Goal: Task Accomplishment & Management: Use online tool/utility

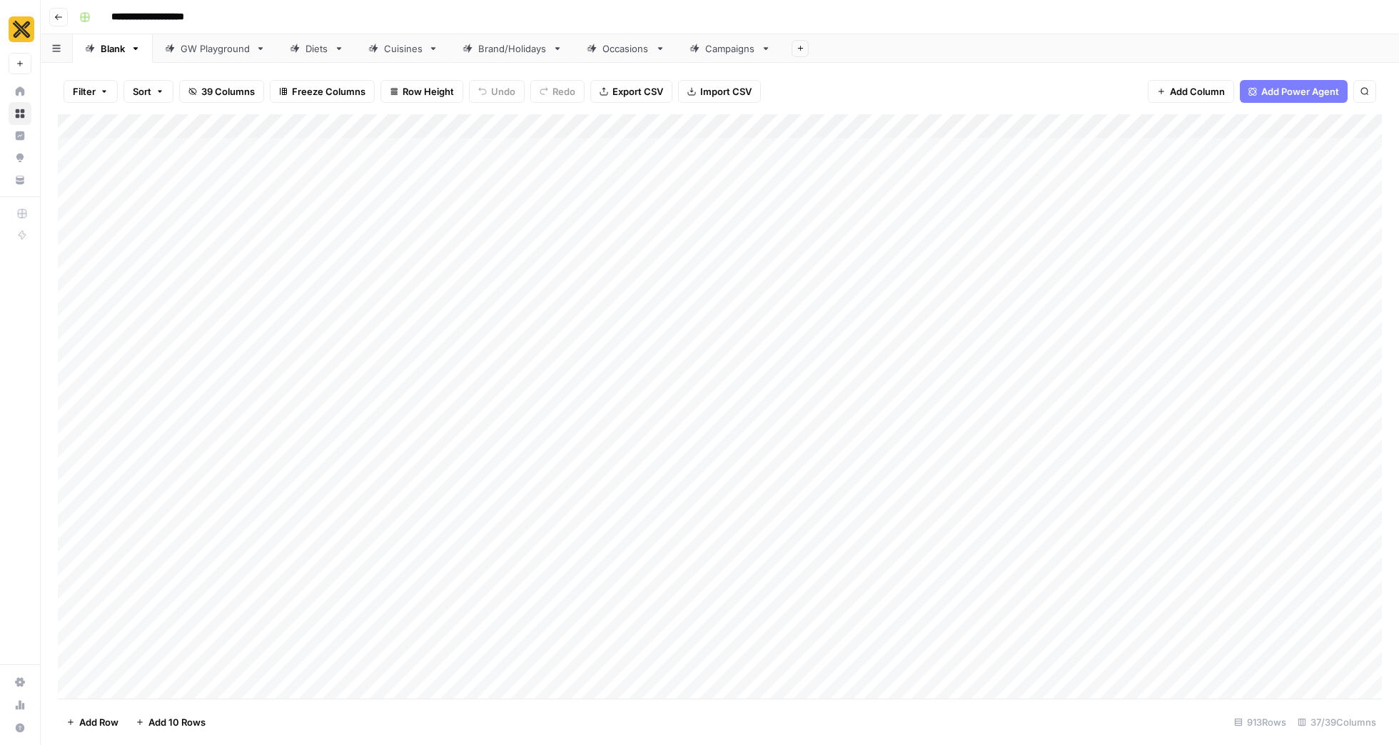
click at [498, 56] on link "Brand/Holidays" at bounding box center [513, 48] width 124 height 29
click at [605, 54] on div "Occasions" at bounding box center [626, 48] width 47 height 14
type input "**********"
click at [738, 56] on link "Campaigns" at bounding box center [731, 48] width 106 height 29
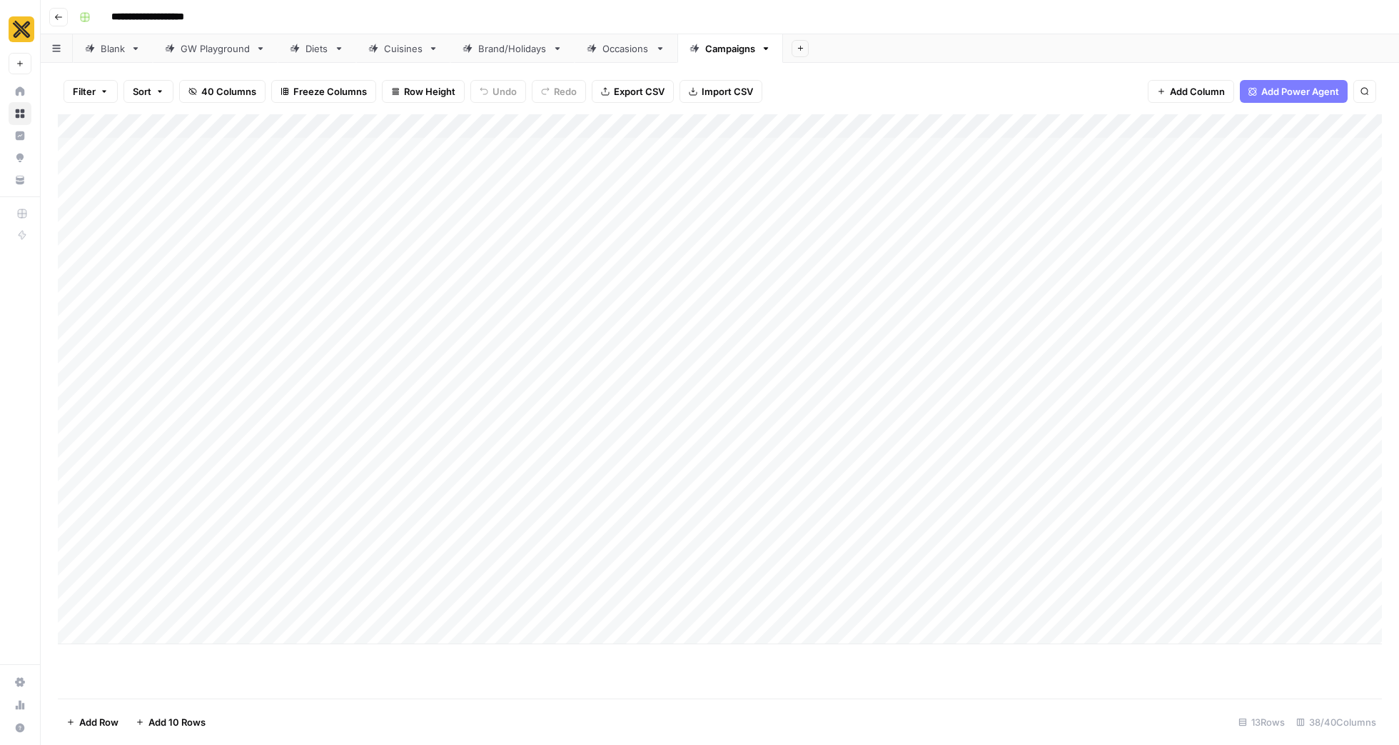
click at [385, 49] on div "Cuisines" at bounding box center [403, 48] width 39 height 14
click at [317, 53] on div "Diets" at bounding box center [317, 48] width 23 height 14
click at [218, 58] on link "GW Playground" at bounding box center [215, 48] width 125 height 29
click at [311, 39] on link "Diets" at bounding box center [317, 48] width 79 height 29
click at [389, 48] on div "Cuisines" at bounding box center [403, 48] width 39 height 14
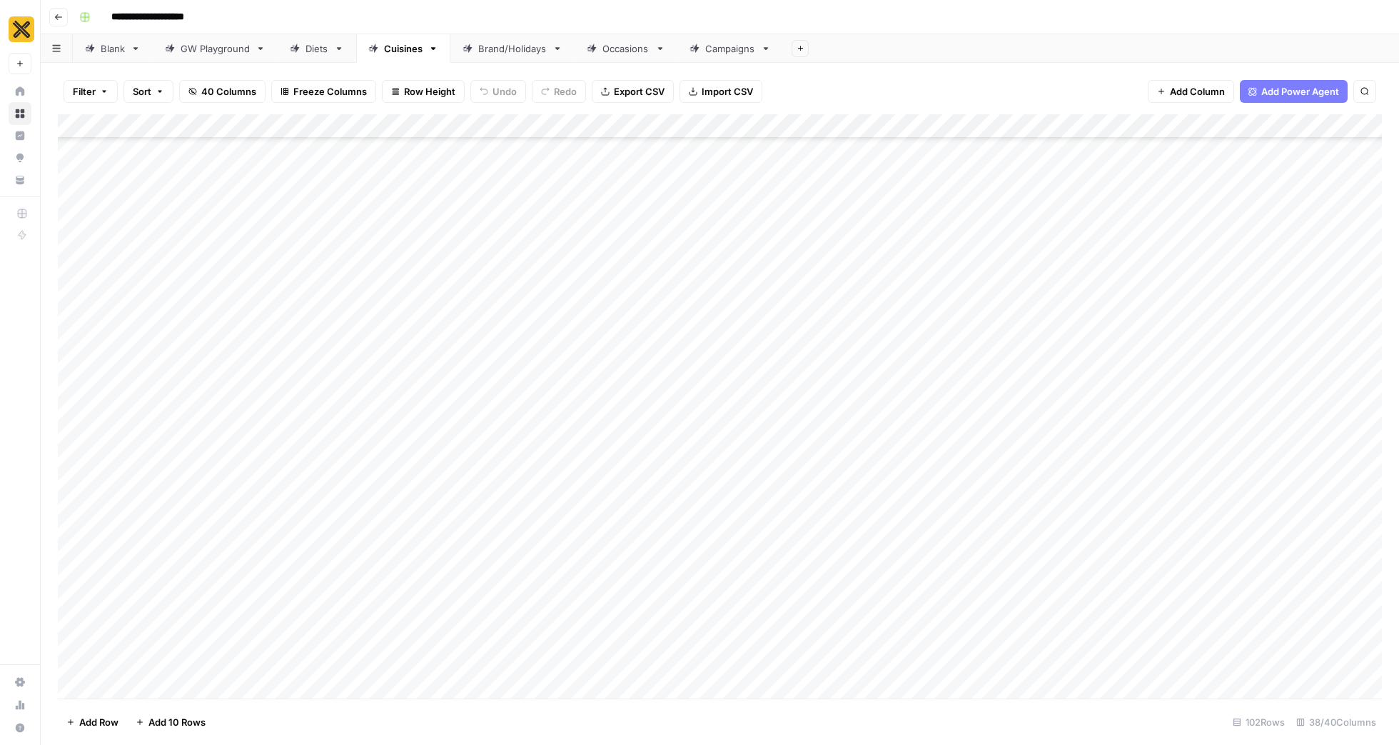
scroll to position [3250, 0]
click at [608, 51] on div "Occasions" at bounding box center [626, 48] width 47 height 14
click at [720, 54] on div "Campaigns" at bounding box center [730, 48] width 50 height 14
click at [615, 54] on div "Export all rows as a CSV file" at bounding box center [625, 61] width 121 height 14
click at [537, 55] on div "Brand/Holidays" at bounding box center [512, 48] width 69 height 14
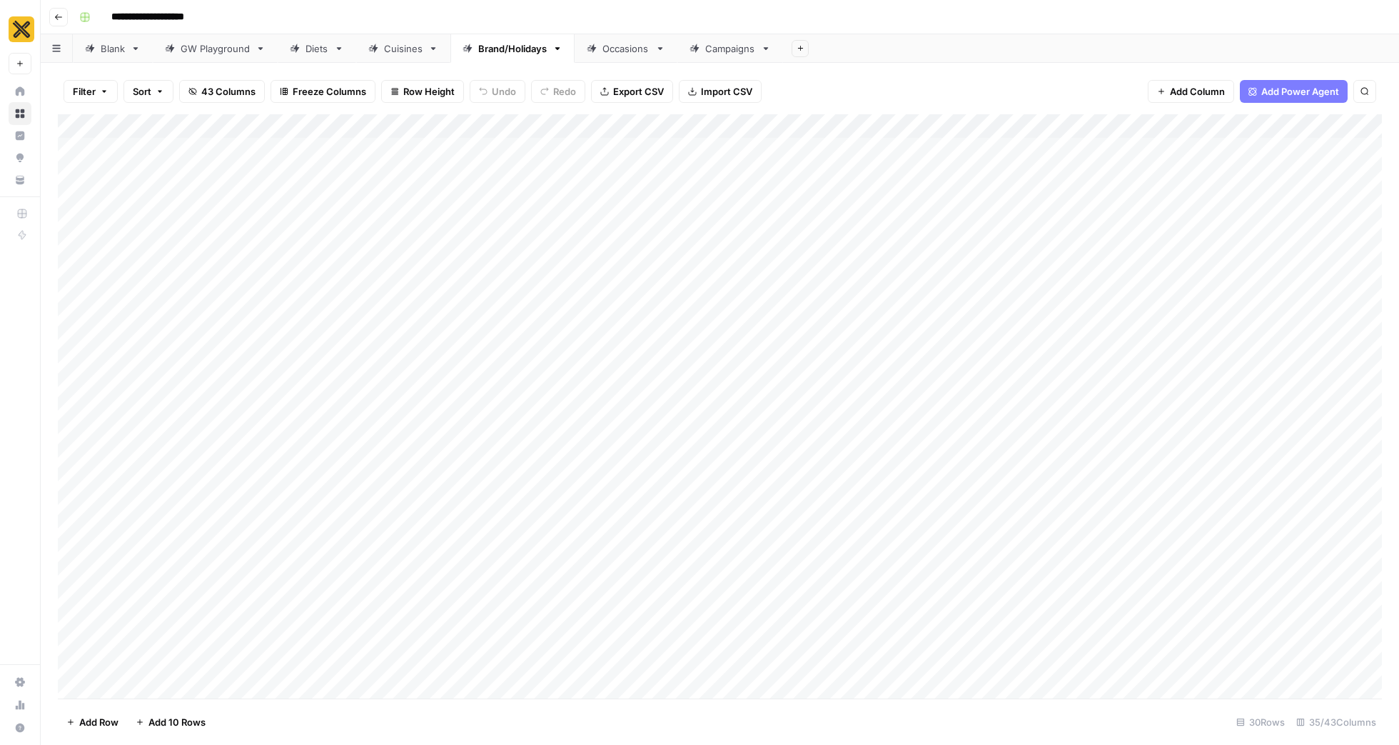
scroll to position [577, 0]
click at [123, 683] on div "Add Column" at bounding box center [720, 406] width 1324 height 584
click at [343, 663] on div "Add Column" at bounding box center [720, 406] width 1324 height 584
click at [158, 650] on div "Add Column" at bounding box center [720, 406] width 1324 height 584
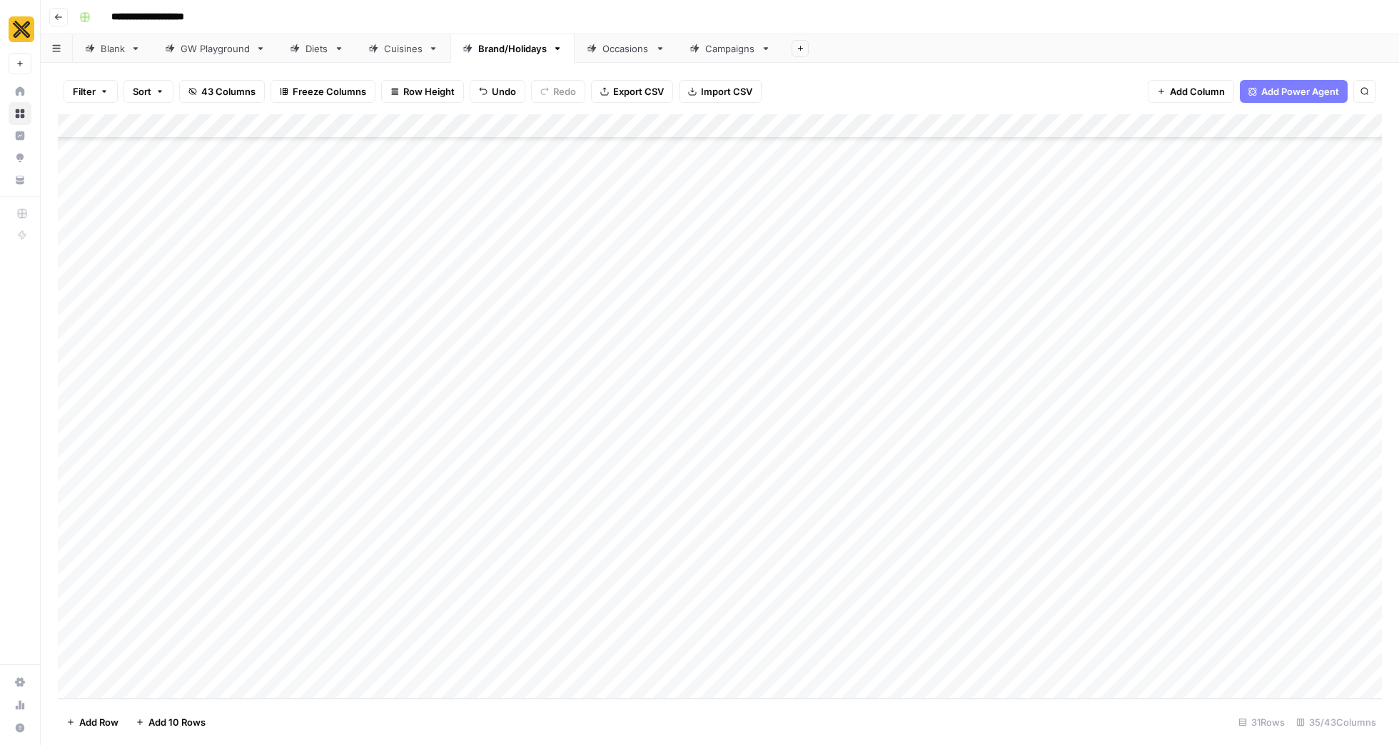
click at [158, 650] on div "Add Column" at bounding box center [720, 406] width 1324 height 584
type textarea "*****"
click at [214, 618] on div "Add Column" at bounding box center [720, 406] width 1324 height 584
click at [200, 658] on div "Add Column" at bounding box center [720, 406] width 1324 height 584
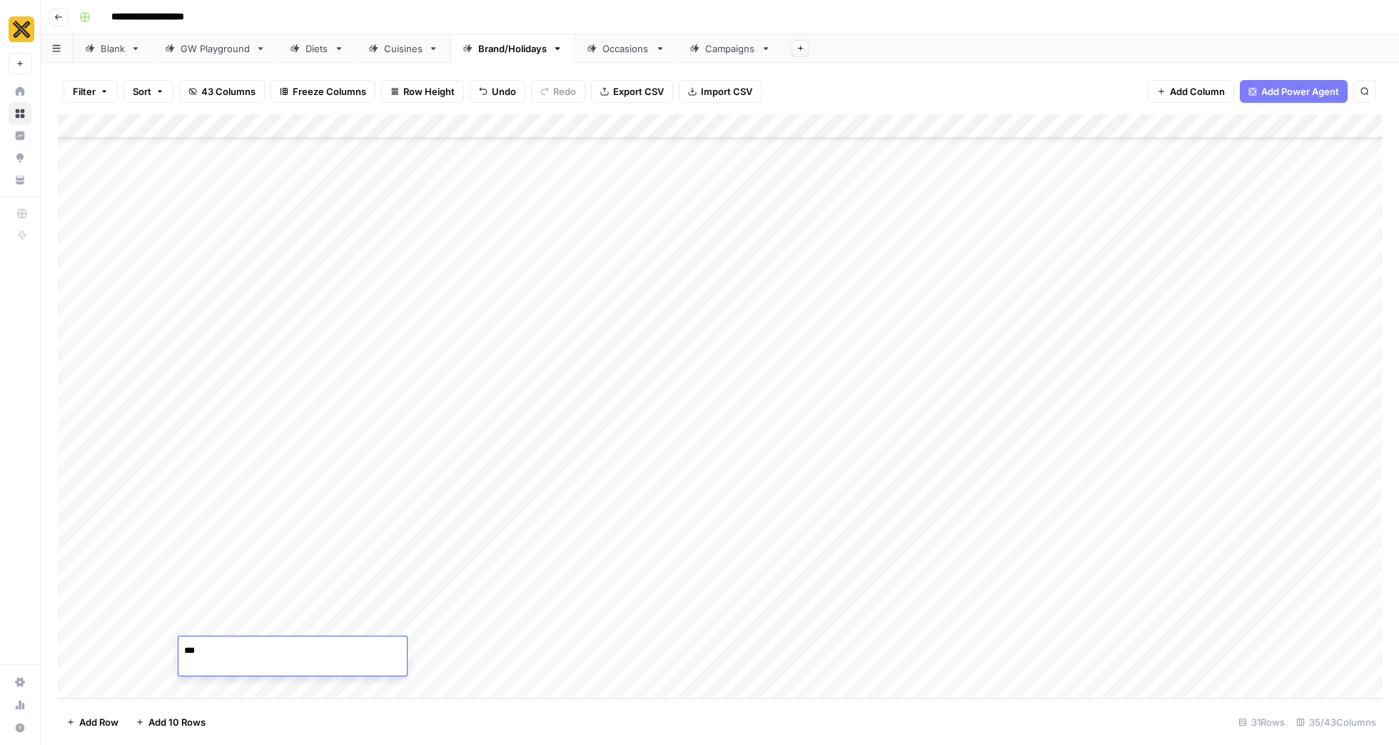
type textarea "****"
click at [278, 612] on div "Add Column" at bounding box center [720, 406] width 1324 height 584
click at [219, 650] on div "Add Column" at bounding box center [720, 406] width 1324 height 584
click at [219, 650] on textarea "******" at bounding box center [292, 650] width 228 height 20
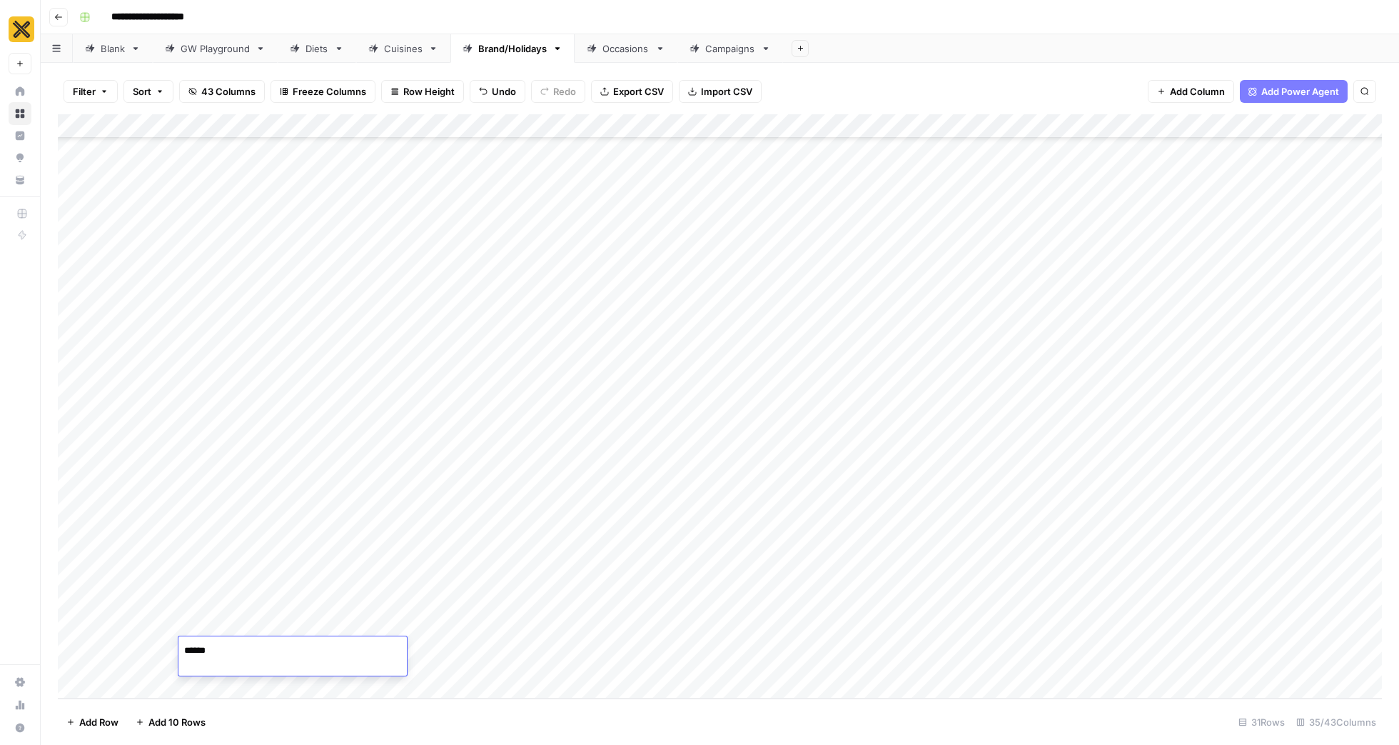
click at [219, 650] on textarea "******" at bounding box center [292, 650] width 228 height 20
type textarea "****"
click at [278, 624] on div "Add Column" at bounding box center [720, 406] width 1324 height 584
click at [291, 661] on div "Add Column" at bounding box center [720, 406] width 1324 height 584
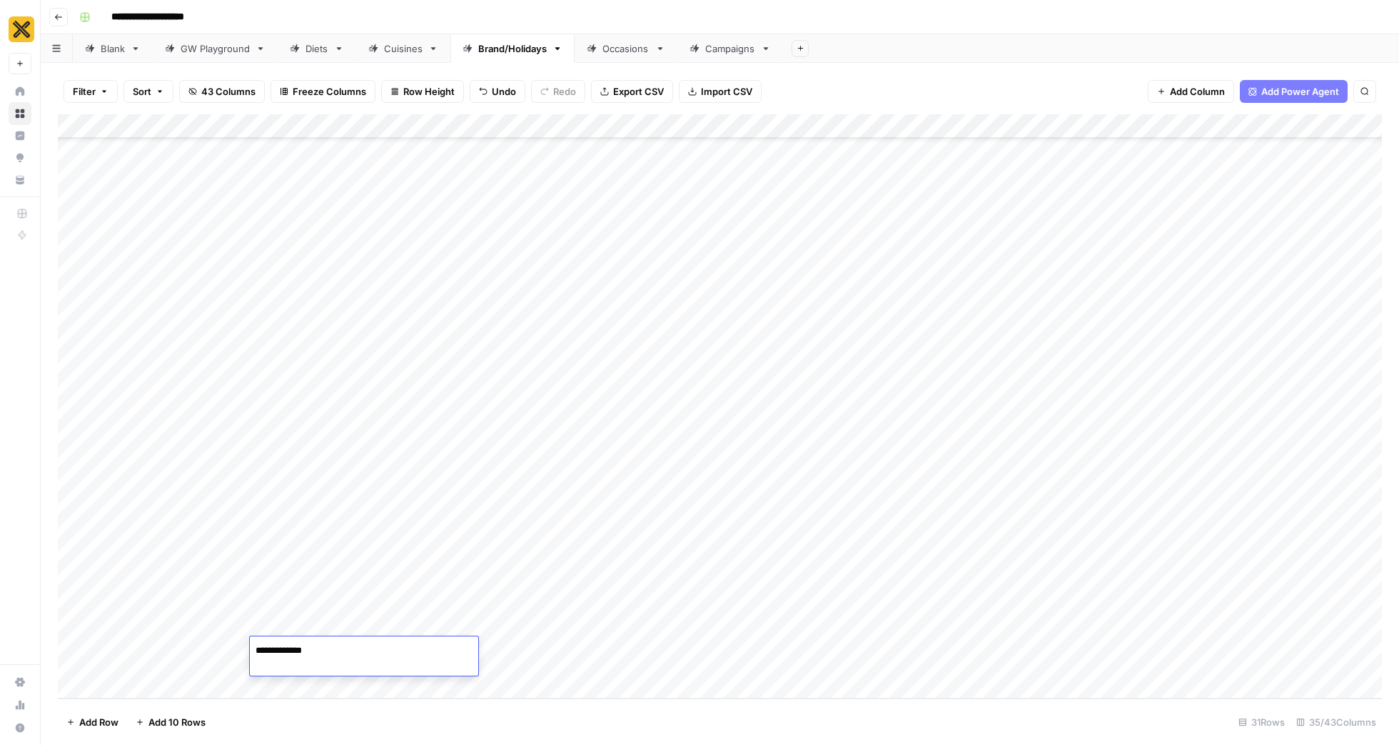
type textarea "**********"
click at [331, 618] on div "Add Column" at bounding box center [720, 406] width 1324 height 584
click at [988, 650] on div "Add Column" at bounding box center [720, 406] width 1324 height 584
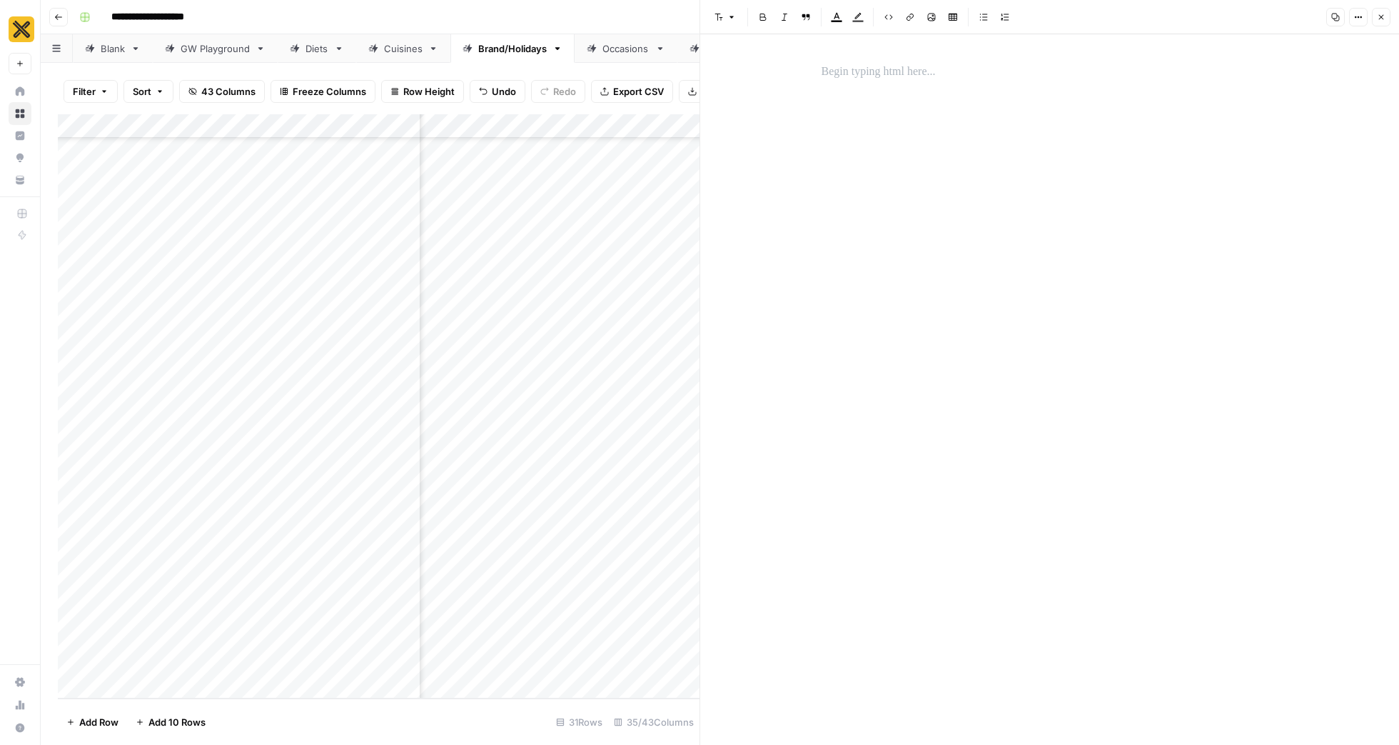
click at [1002, 164] on div at bounding box center [1050, 378] width 474 height 642
click at [940, 78] on p at bounding box center [1050, 72] width 457 height 19
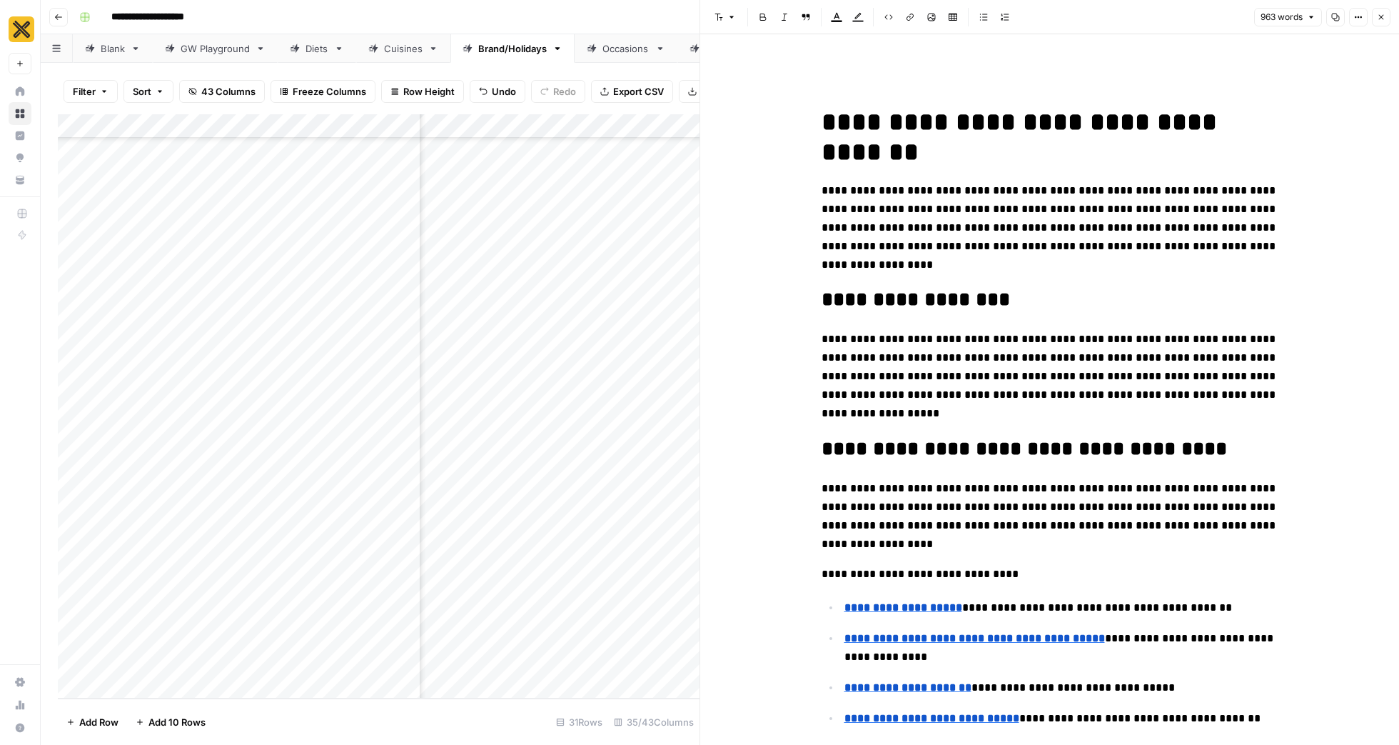
click at [825, 135] on span "**********" at bounding box center [1023, 137] width 403 height 56
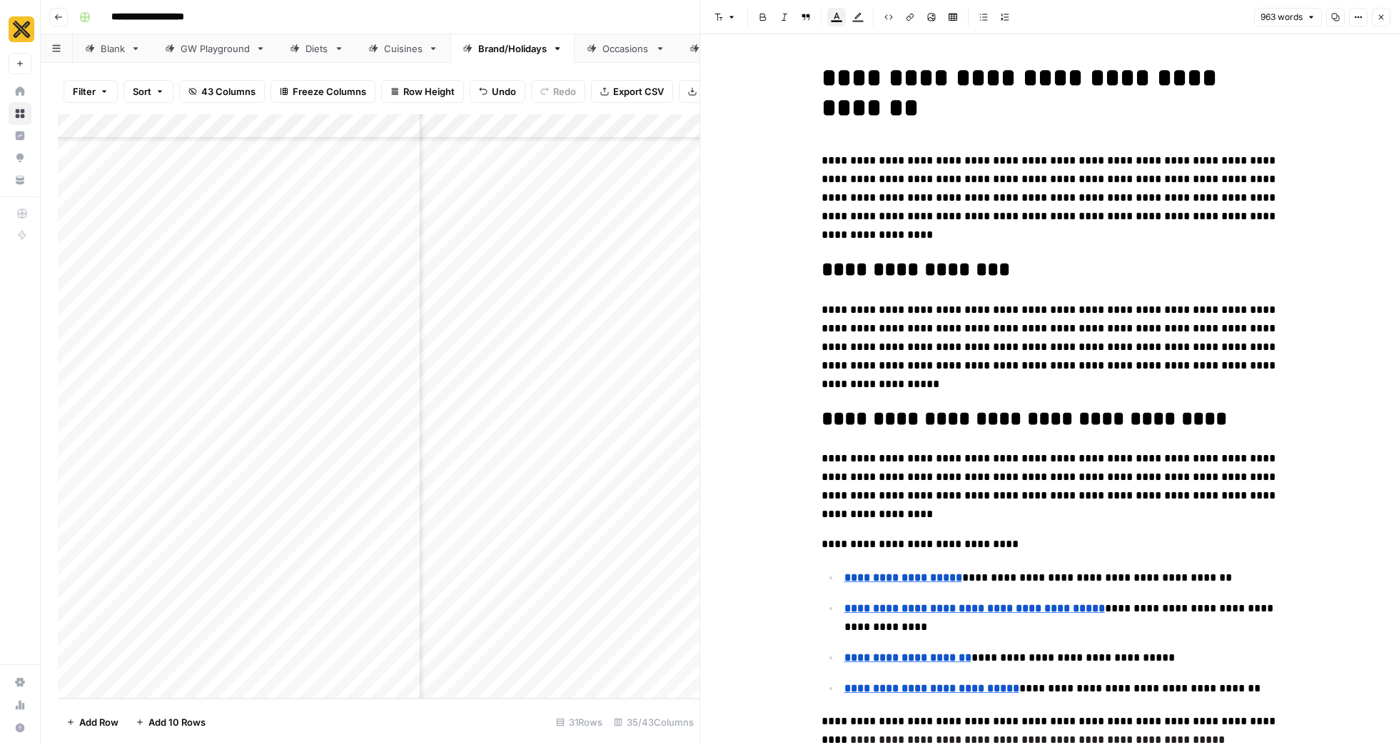
click at [1335, 18] on icon "button" at bounding box center [1336, 18] width 8 height 8
click at [1385, 20] on icon "button" at bounding box center [1381, 17] width 9 height 9
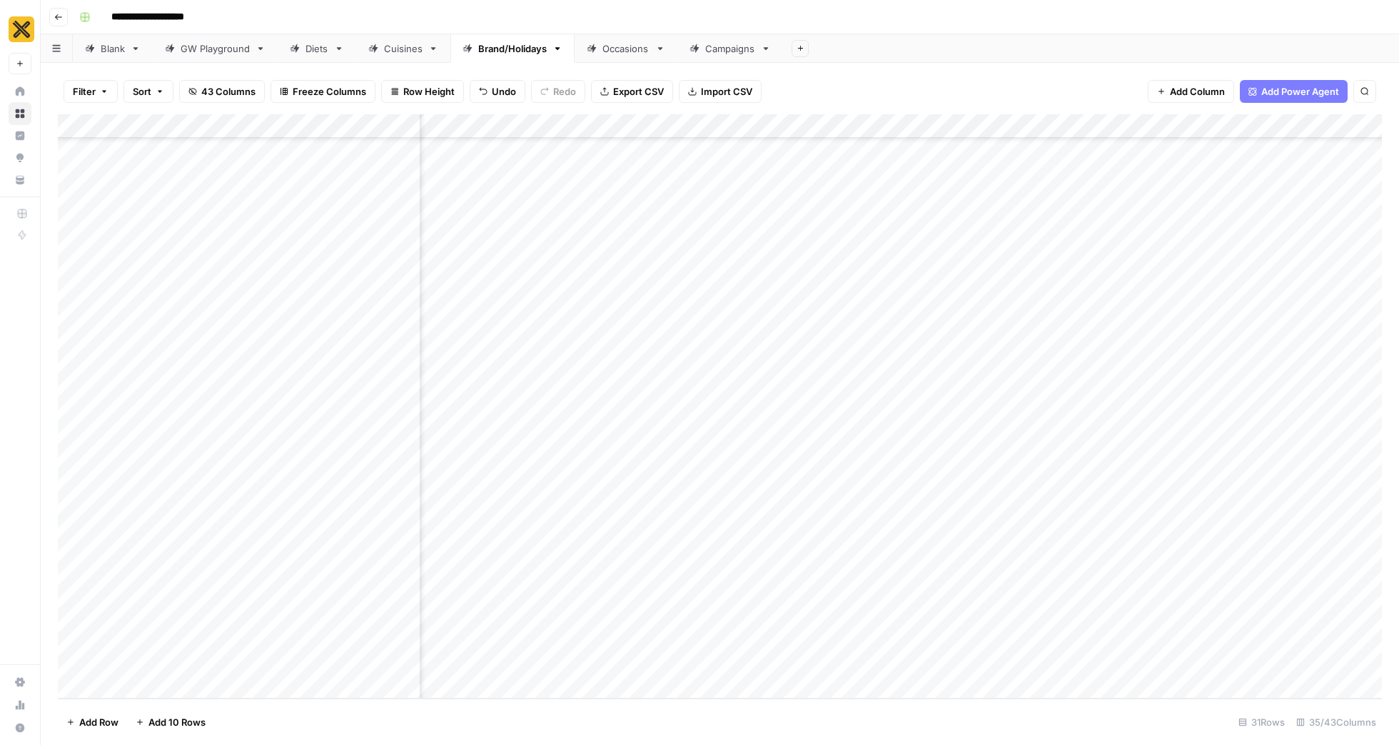
scroll to position [614, 2920]
click at [1140, 648] on div "Add Column" at bounding box center [720, 406] width 1324 height 584
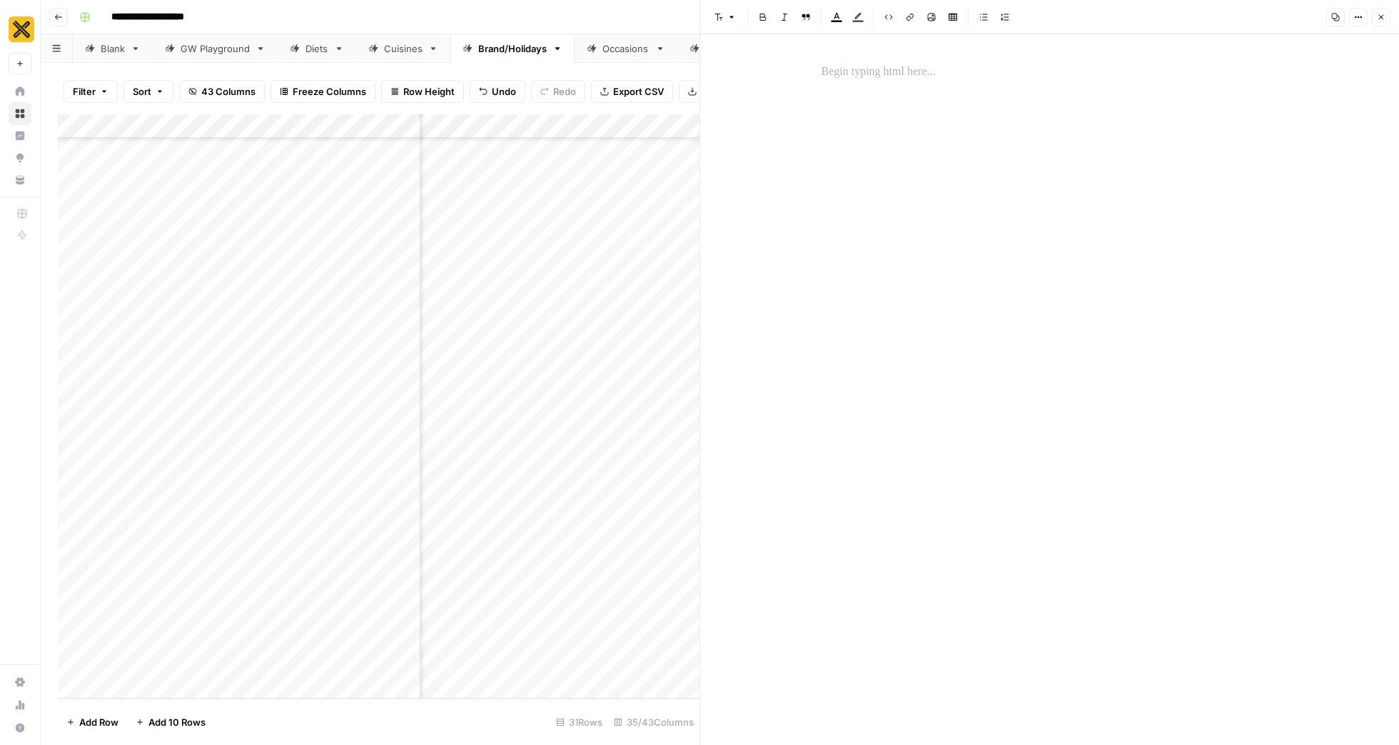
click at [908, 67] on p at bounding box center [1050, 72] width 457 height 19
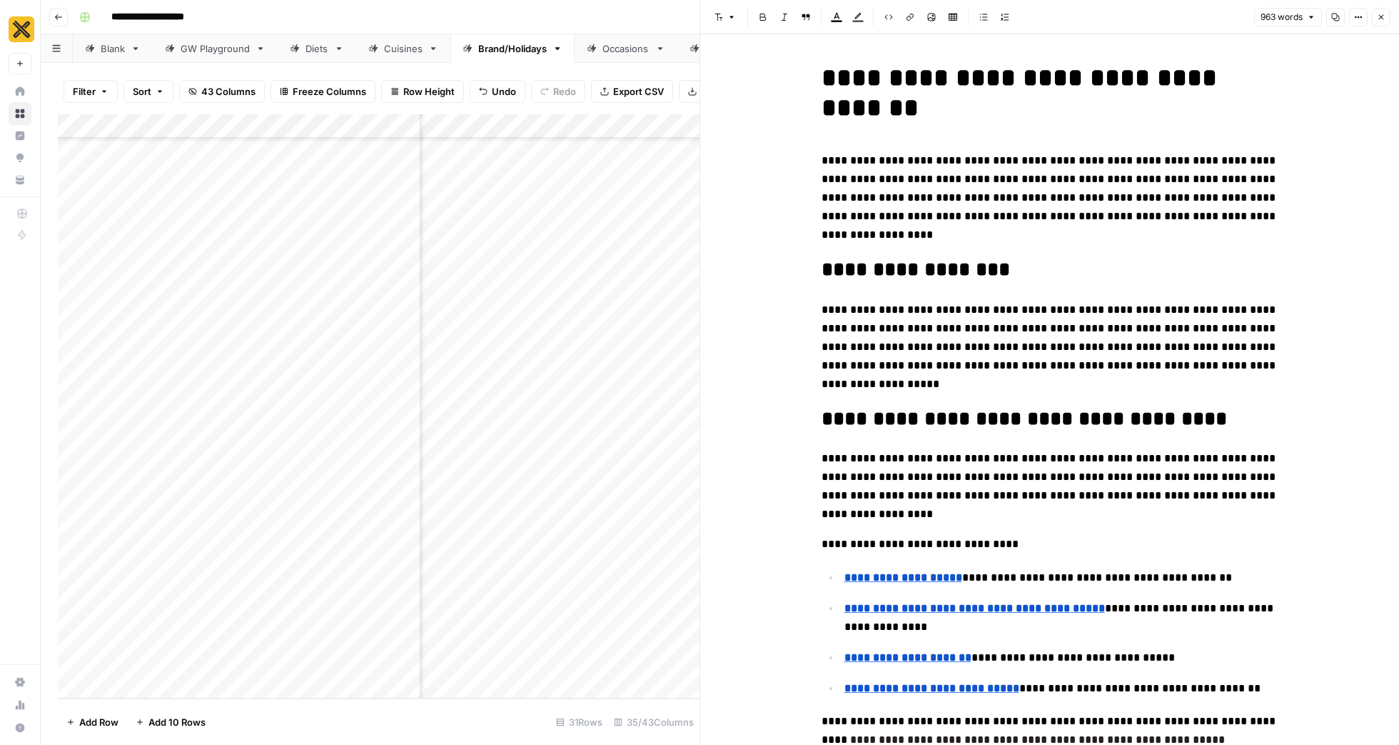
click at [1388, 16] on button "Close" at bounding box center [1381, 17] width 19 height 19
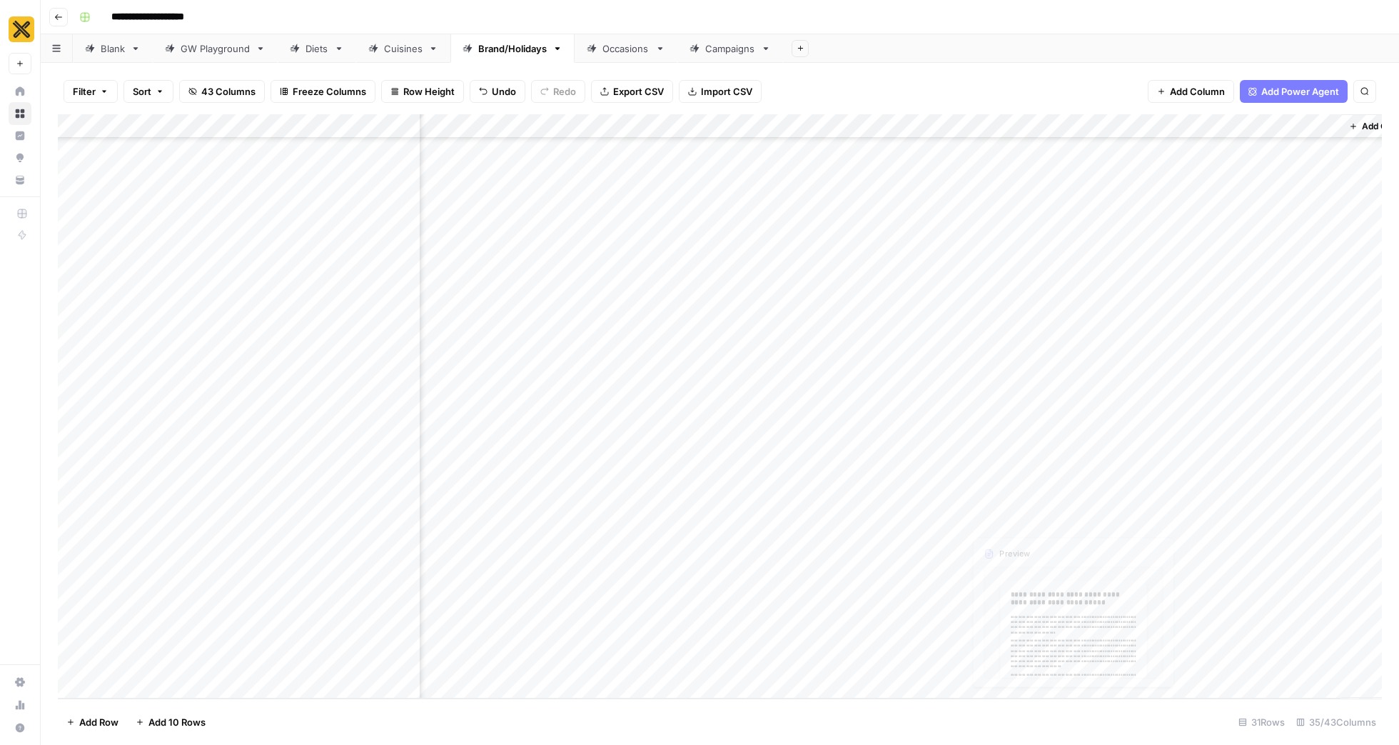
scroll to position [614, 3157]
click at [1033, 648] on div "Add Column" at bounding box center [720, 406] width 1324 height 584
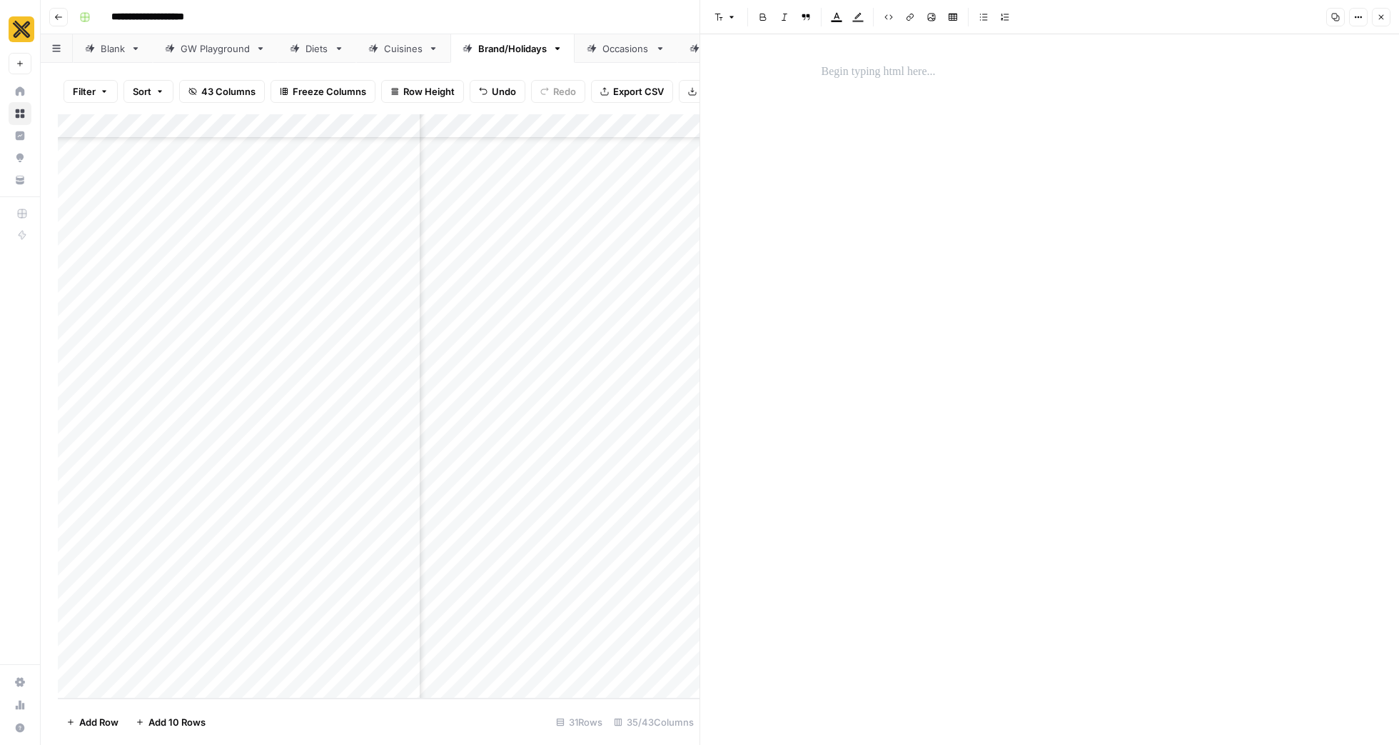
click at [847, 67] on p at bounding box center [1050, 72] width 457 height 19
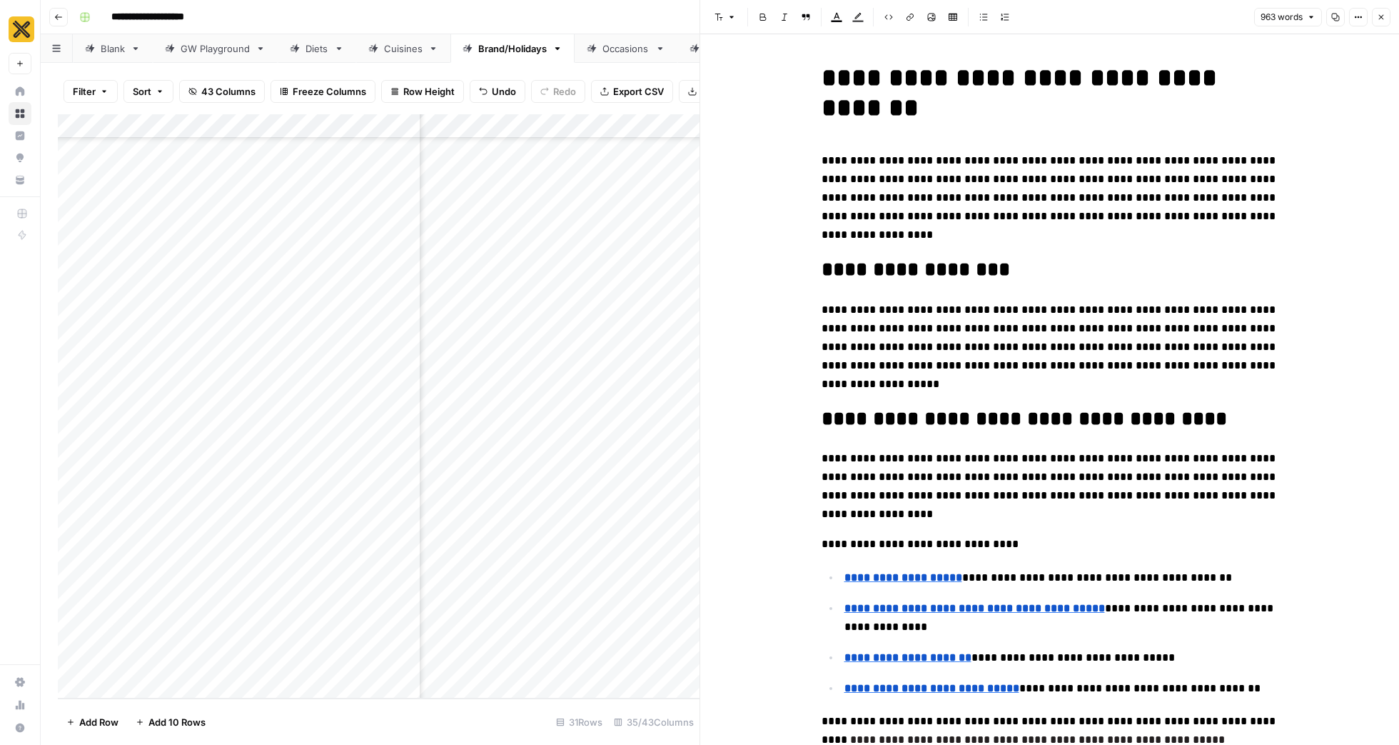
click at [1382, 16] on icon "button" at bounding box center [1381, 17] width 9 height 9
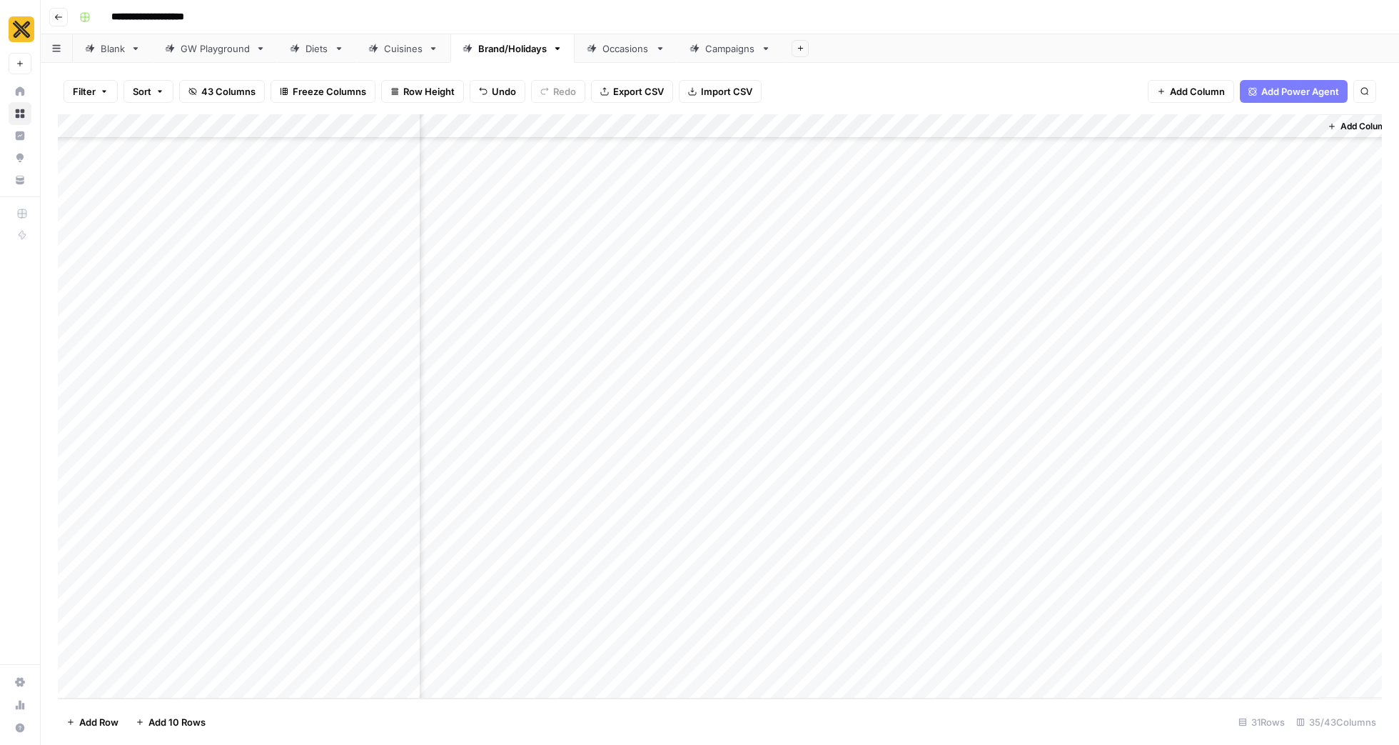
scroll to position [614, 3157]
click at [1110, 647] on div "Add Column" at bounding box center [720, 406] width 1324 height 584
click at [1289, 650] on div "Add Column" at bounding box center [720, 406] width 1324 height 584
